Goal: Transaction & Acquisition: Purchase product/service

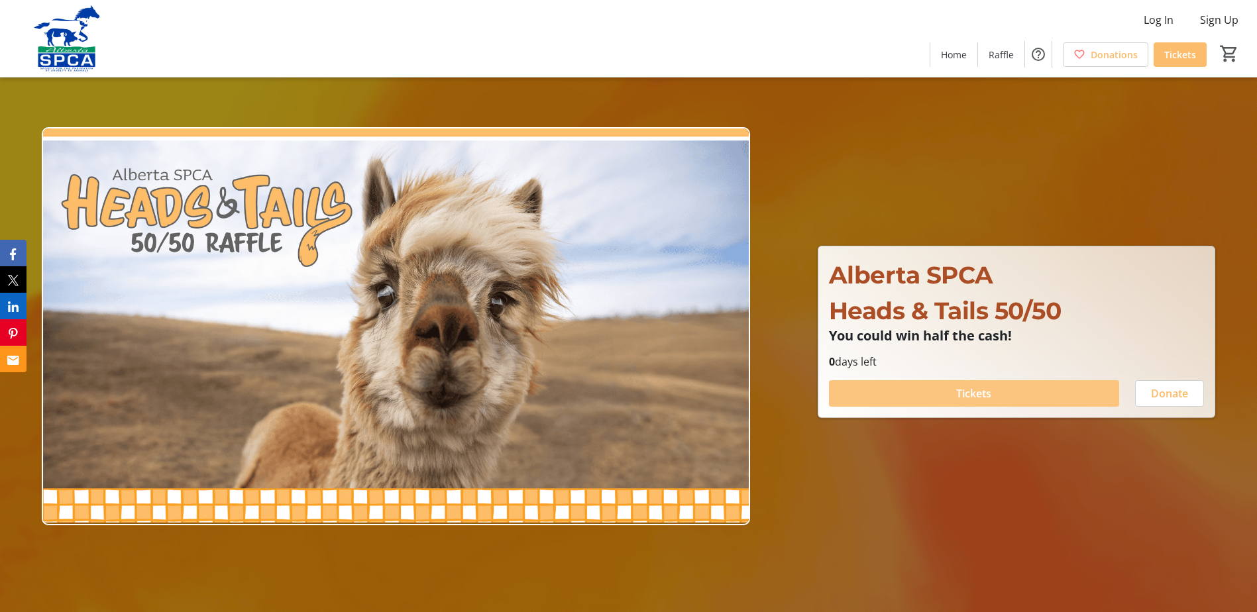
click at [961, 390] on span "Tickets" at bounding box center [973, 394] width 35 height 16
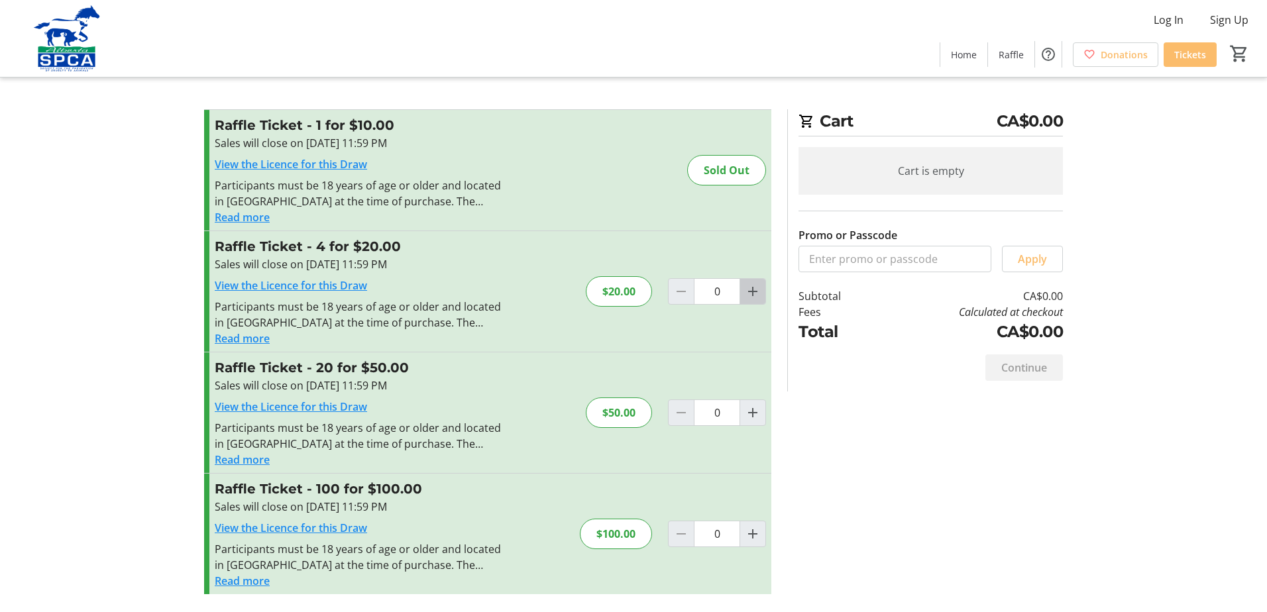
click at [760, 292] on mat-icon "Increment by one" at bounding box center [753, 292] width 16 height 16
type input "1"
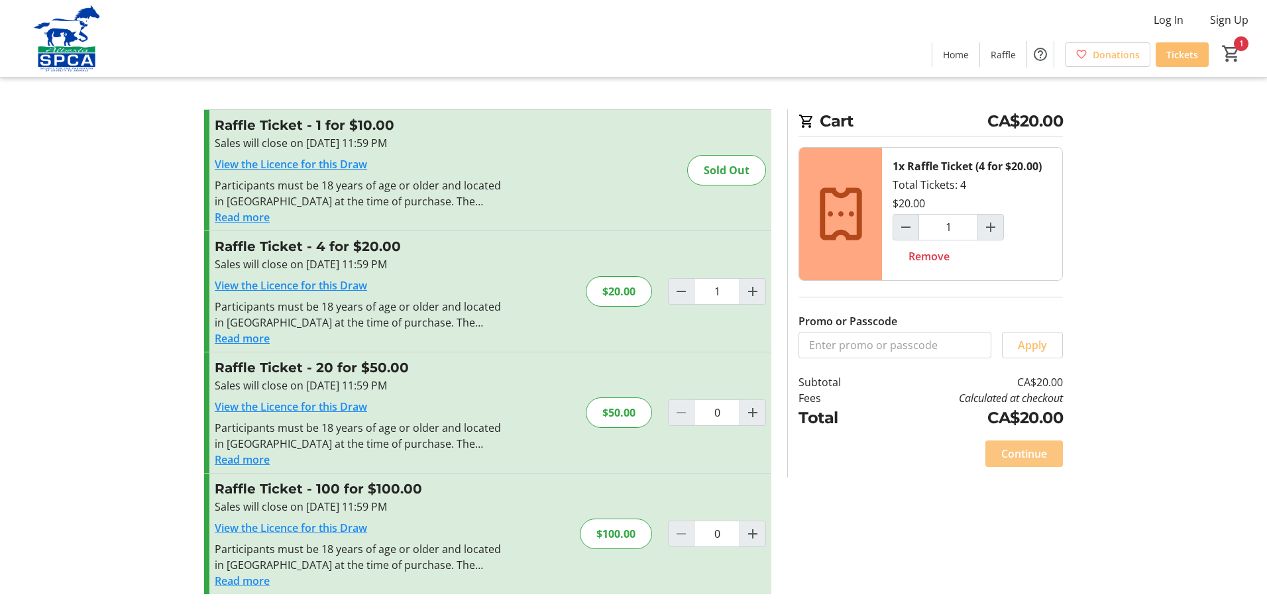
click at [1016, 456] on span "Continue" at bounding box center [1024, 454] width 46 height 16
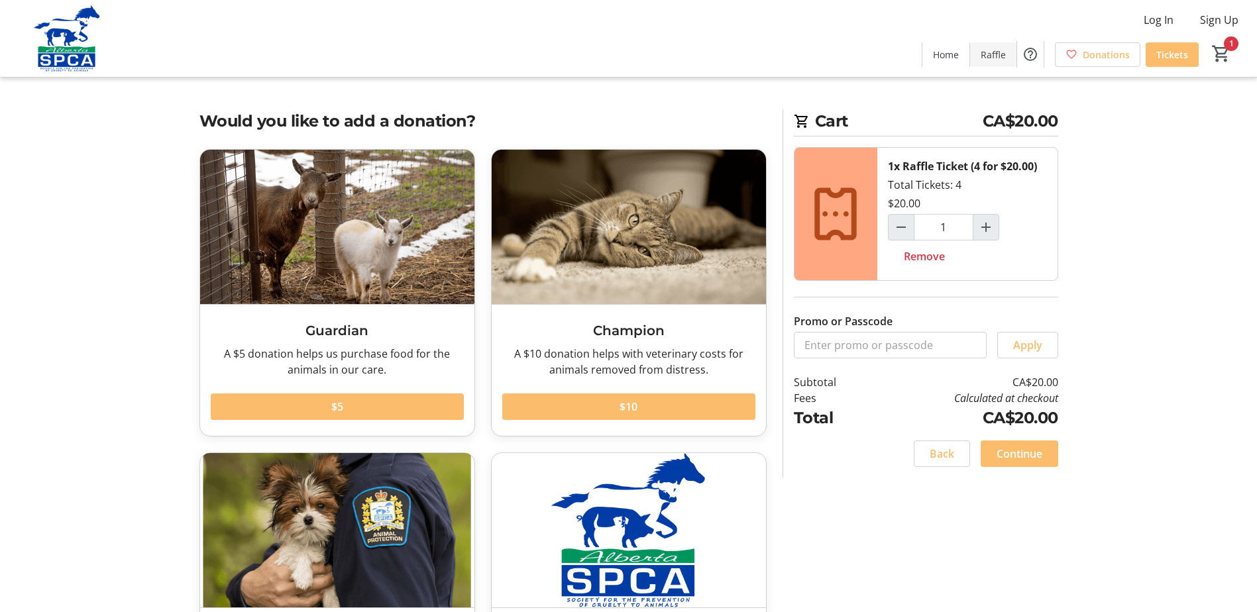
click at [996, 55] on span "Raffle" at bounding box center [993, 55] width 25 height 14
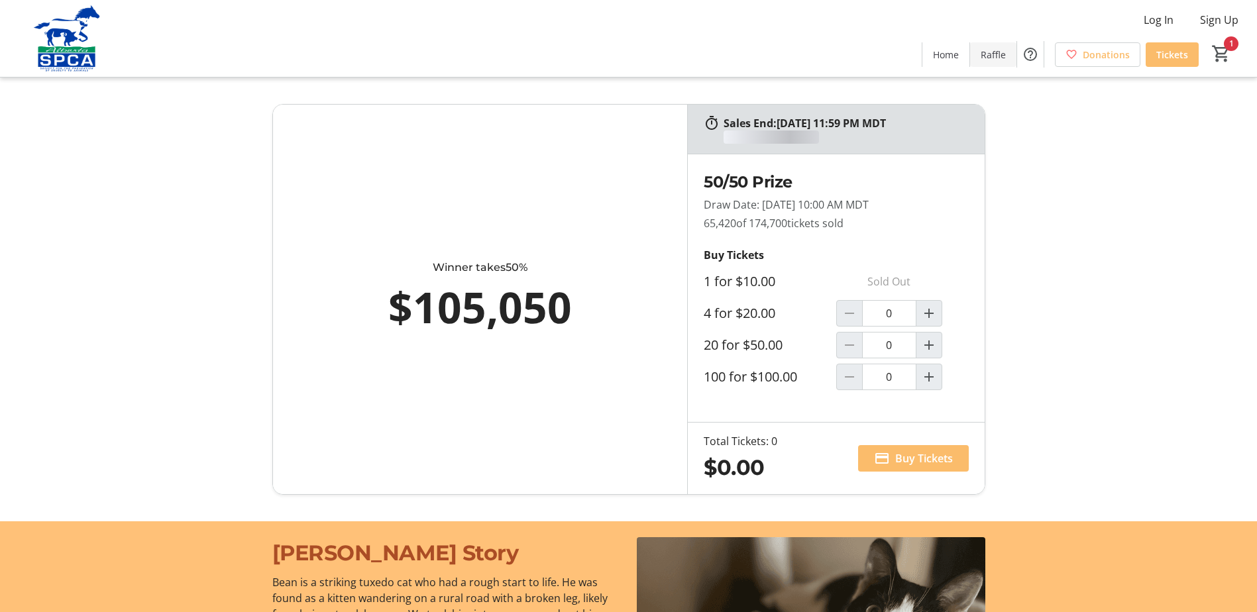
type input "1"
click at [931, 337] on mat-icon "Increment by one" at bounding box center [929, 345] width 16 height 16
type input "1"
click at [848, 314] on mat-icon "Decrement by one" at bounding box center [850, 314] width 16 height 16
type input "0"
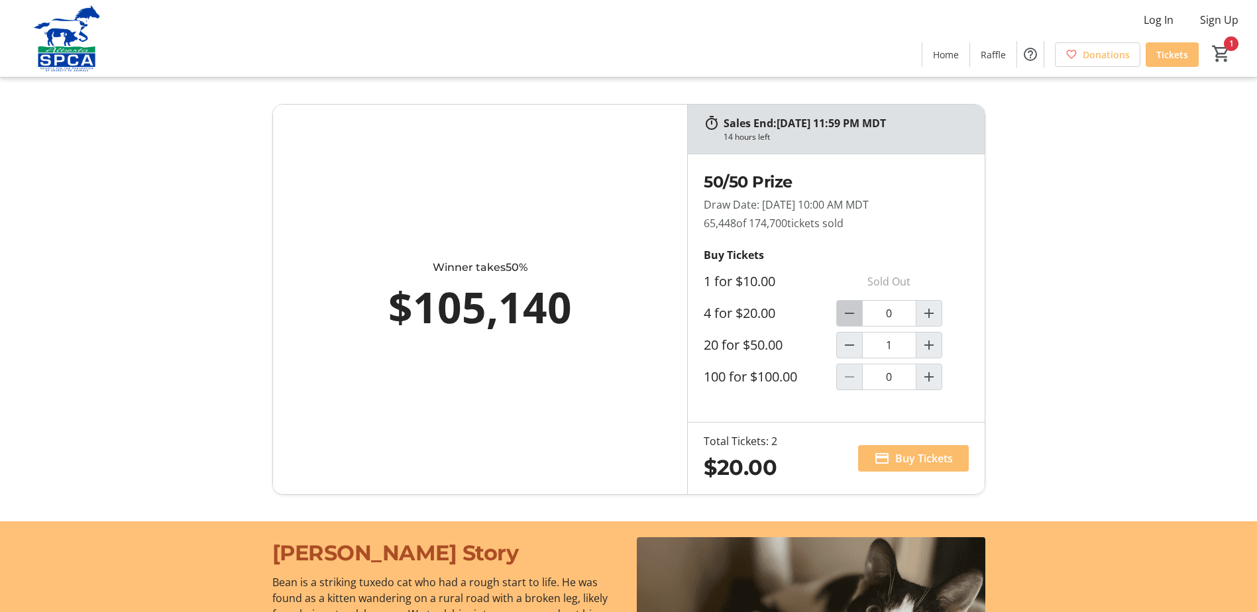
type input "1"
click at [945, 465] on span "Buy Tickets" at bounding box center [924, 459] width 58 height 16
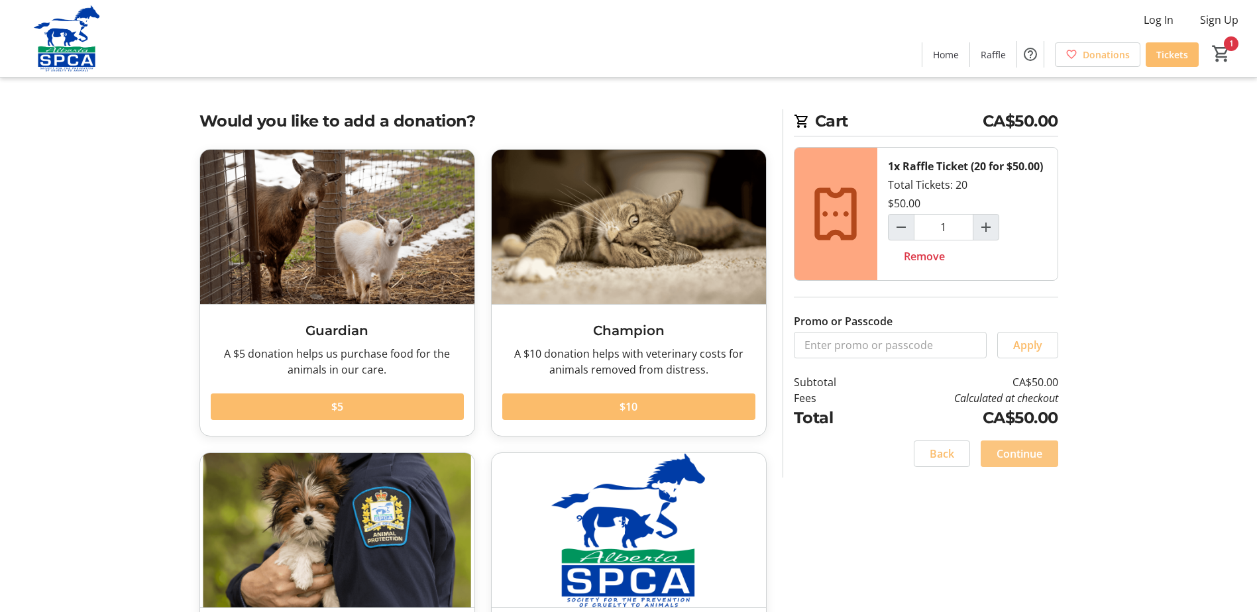
click at [1035, 459] on span "Continue" at bounding box center [1020, 454] width 46 height 16
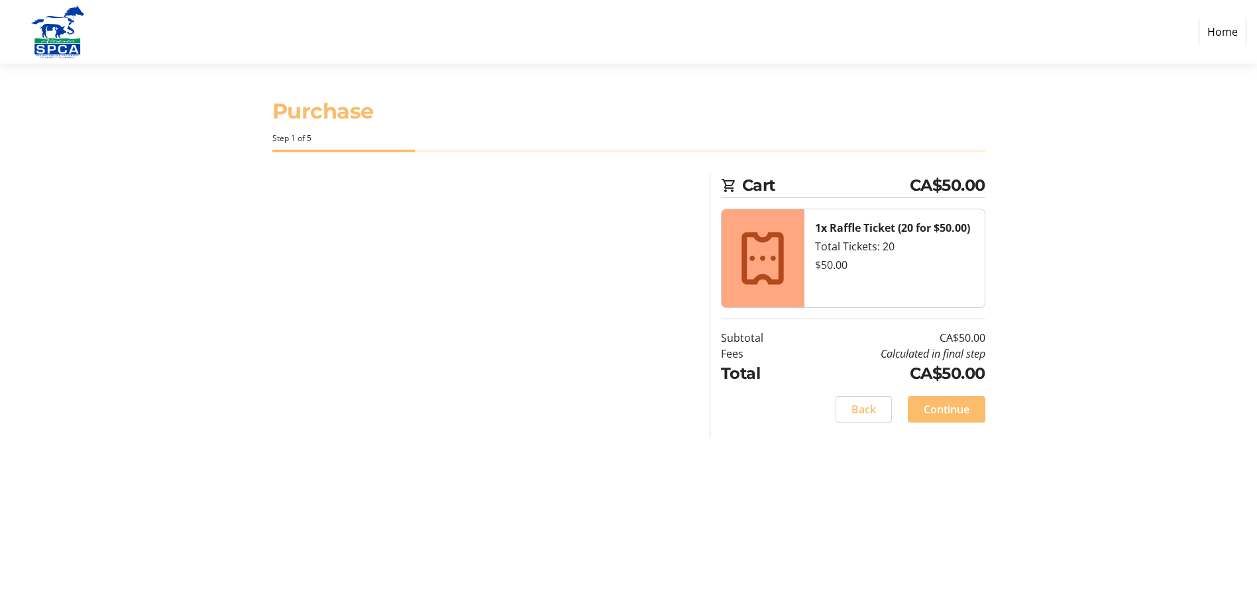
select select "CA"
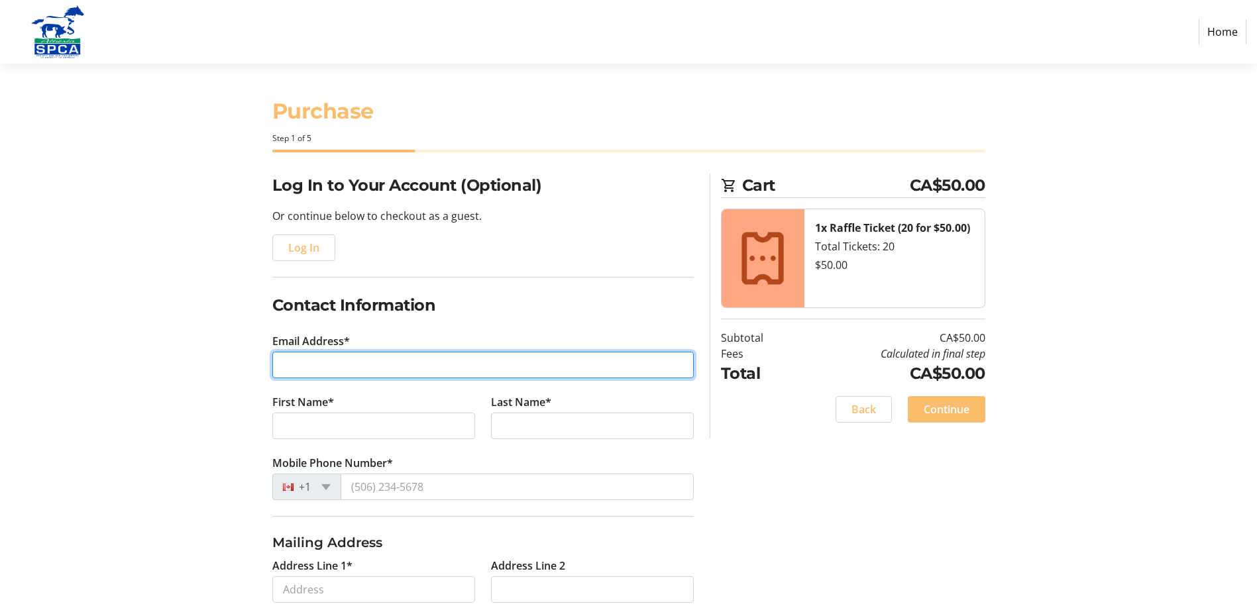
click at [329, 358] on input "Email Address*" at bounding box center [483, 365] width 422 height 27
type input "[EMAIL_ADDRESS][DOMAIN_NAME]"
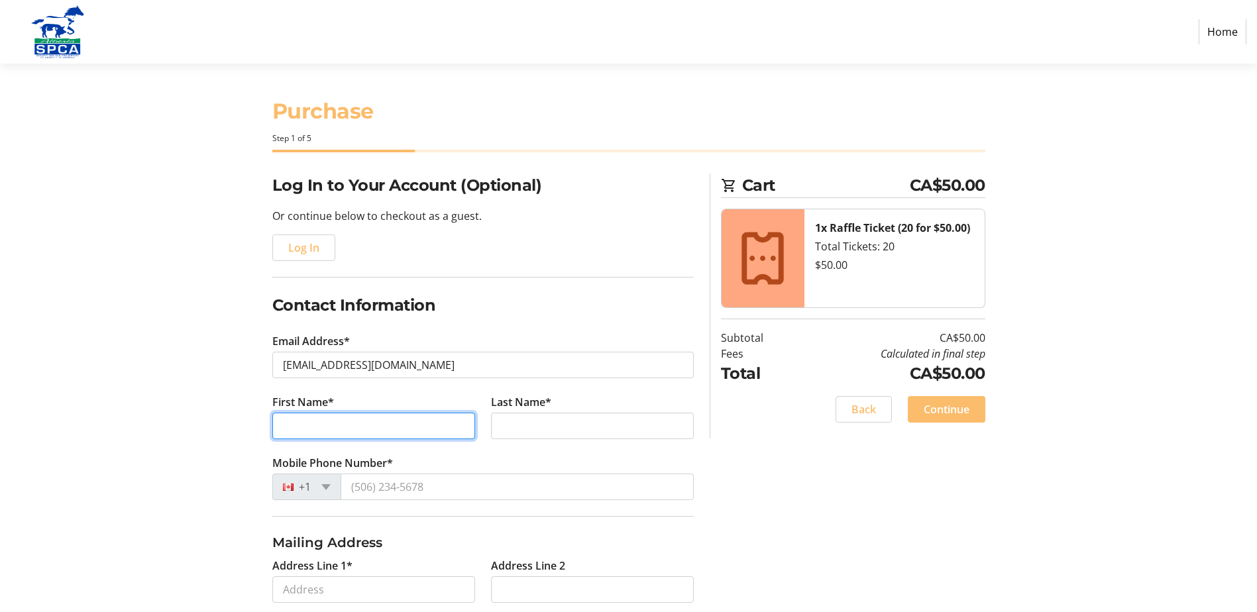
type input "[PERSON_NAME]"
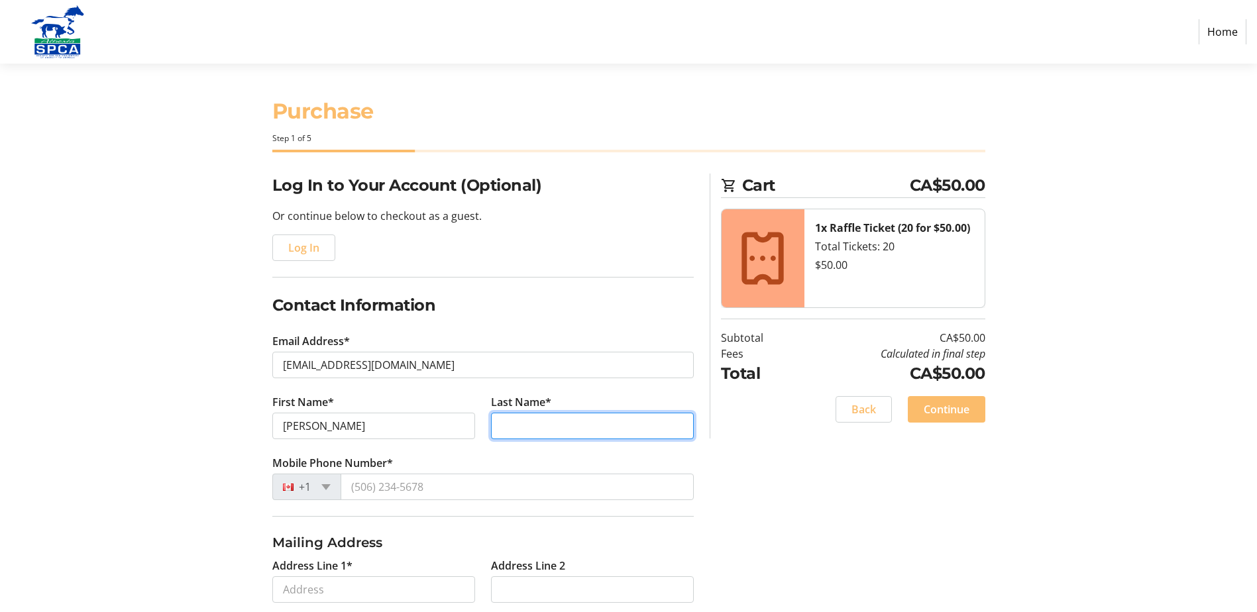
type input "Hapienko"
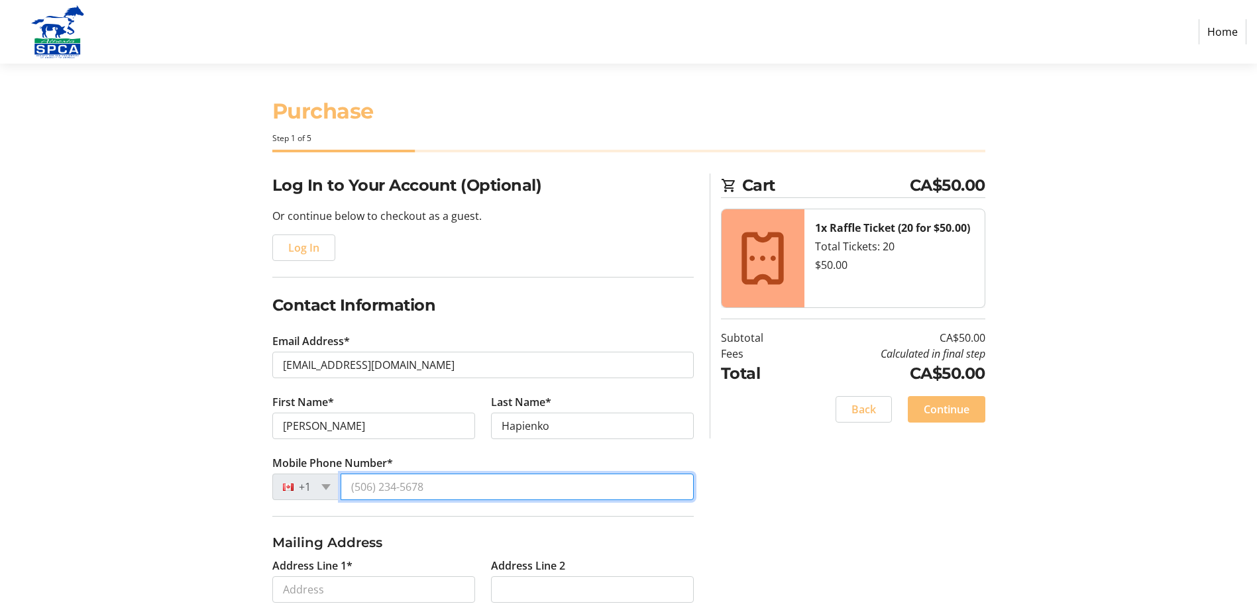
type input "[PHONE_NUMBER]"
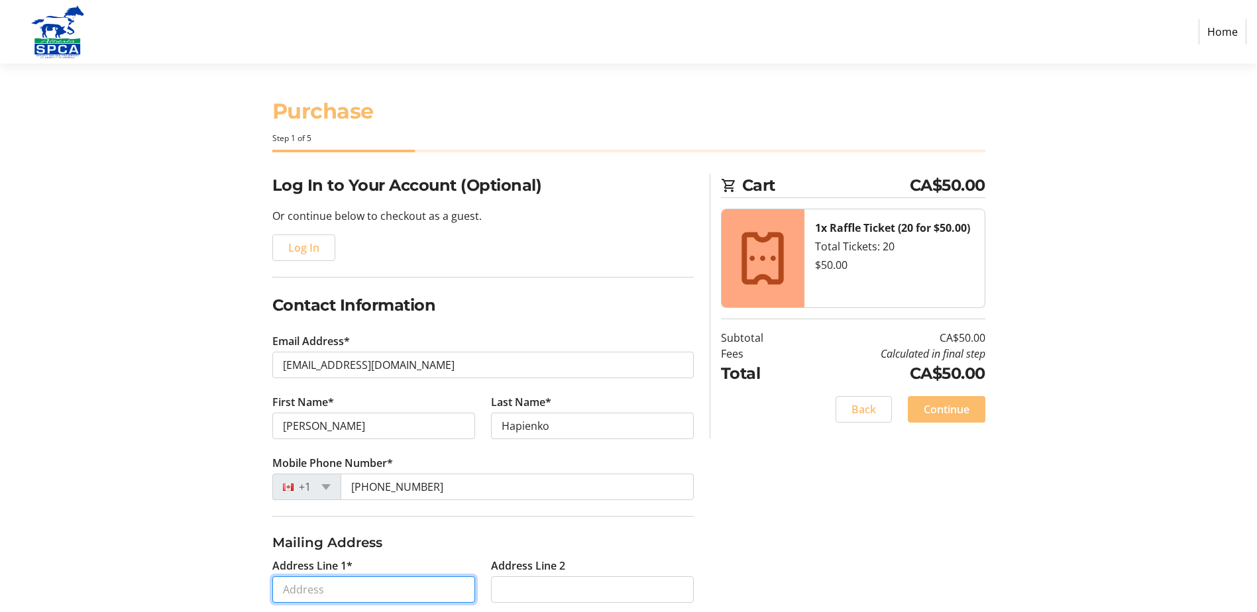
type input "4 [PERSON_NAME][GEOGRAPHIC_DATA]"
type input "Okotoks"
select select "AB"
type input "T1S 2B3"
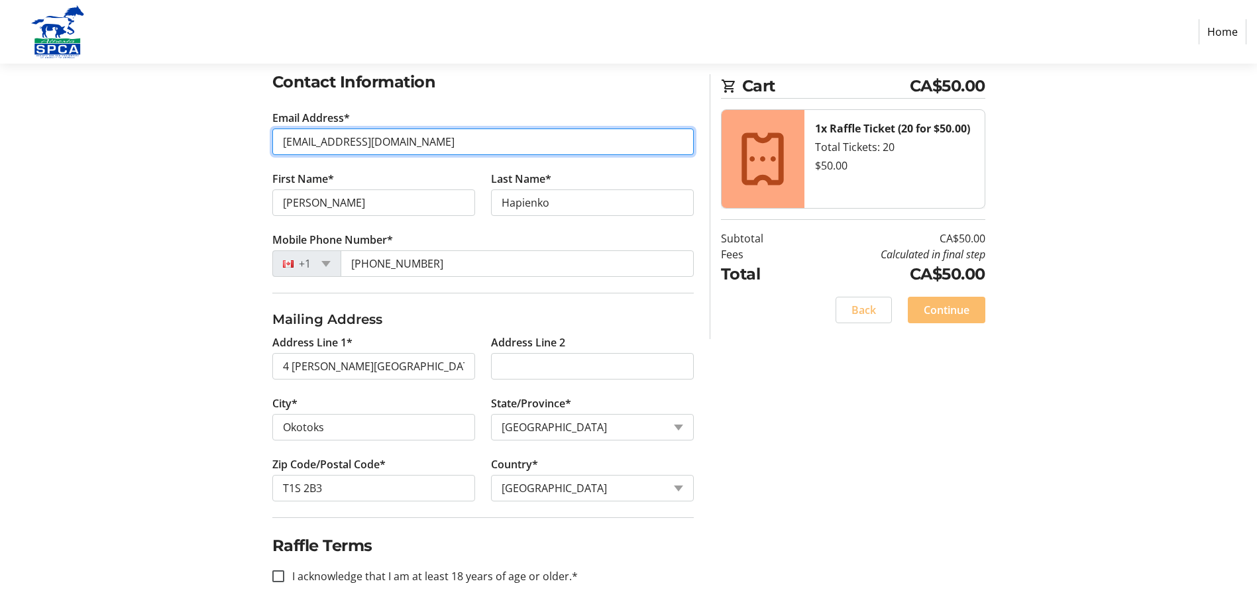
scroll to position [227, 0]
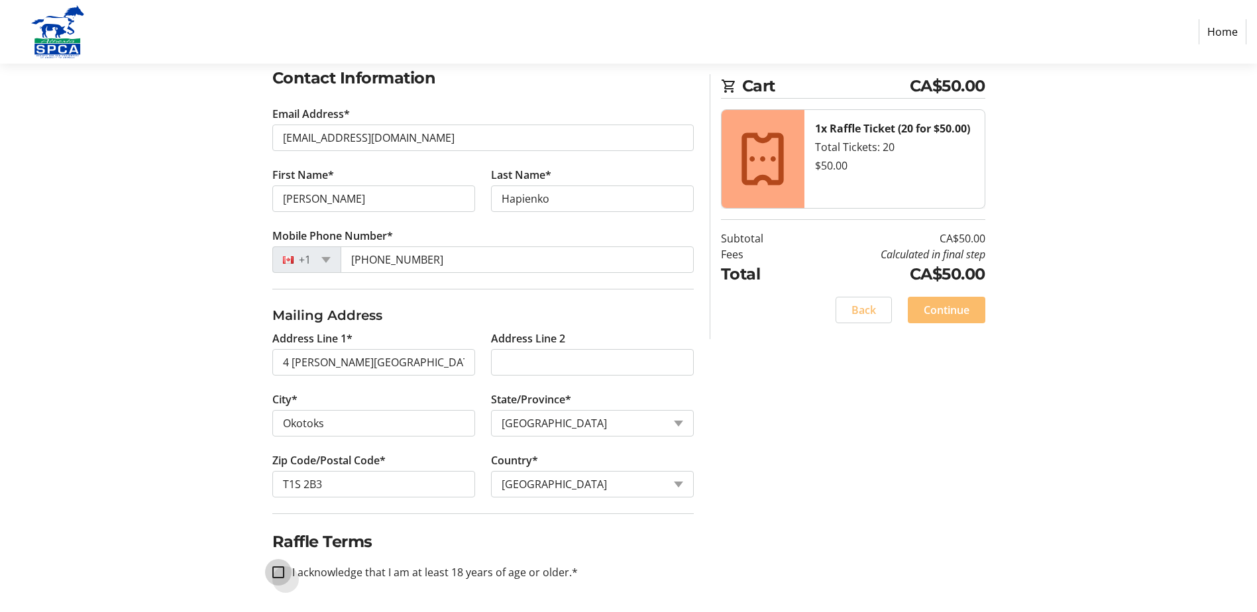
click at [282, 576] on input "I acknowledge that I am at least 18 years of age or older.*" at bounding box center [278, 573] width 12 height 12
checkbox input "true"
click at [934, 319] on span at bounding box center [947, 310] width 78 height 32
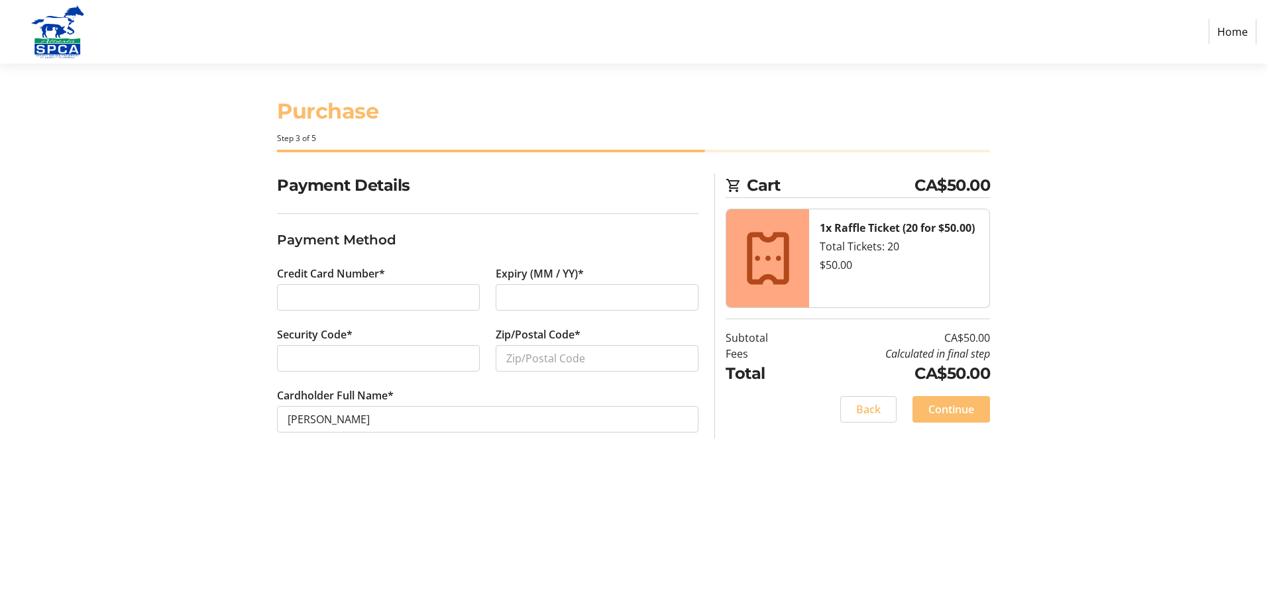
click at [373, 310] on div at bounding box center [378, 297] width 203 height 27
click at [371, 306] on div at bounding box center [378, 297] width 203 height 27
click at [807, 492] on div "Purchase Step 3 of 5 Cart CA$50.00 1x Raffle Ticket (20 for $50.00) Total Ticke…" at bounding box center [633, 338] width 875 height 549
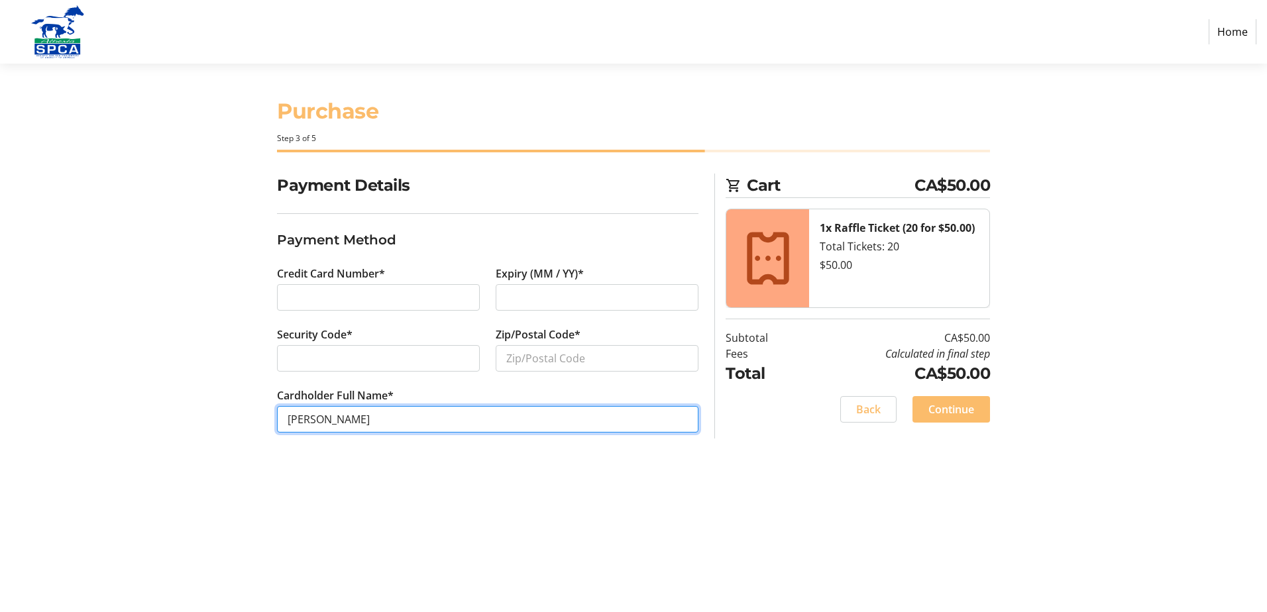
click at [562, 425] on input "[PERSON_NAME]" at bounding box center [488, 419] width 422 height 27
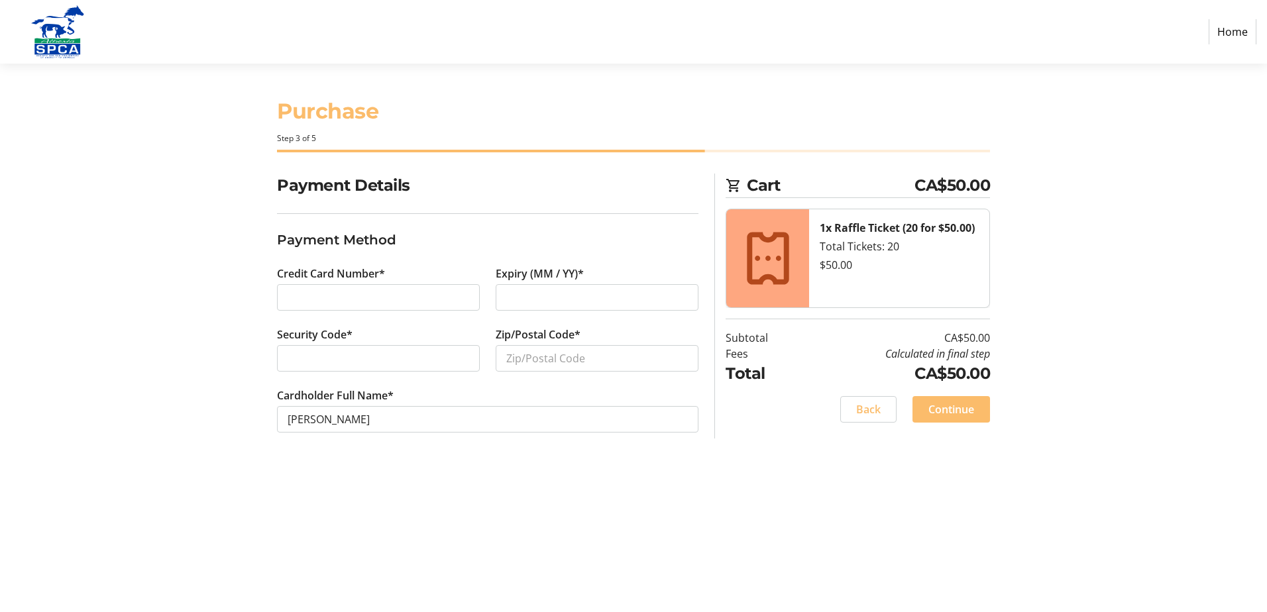
click at [648, 524] on div "Purchase Step 3 of 5 Cart CA$50.00 1x Raffle Ticket (20 for $50.00) Total Ticke…" at bounding box center [633, 338] width 875 height 549
